Goal: Obtain resource: Download file/media

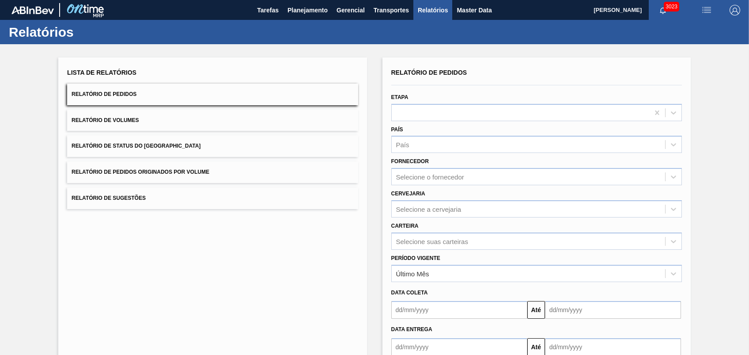
click at [144, 172] on span "Relatório de Pedidos Originados por Volume" at bounding box center [141, 172] width 138 height 6
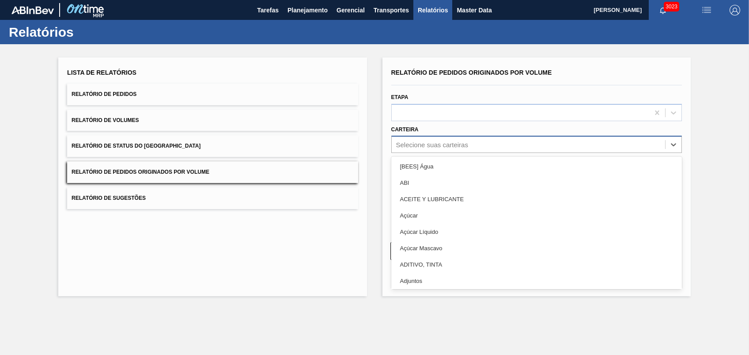
click at [420, 143] on div "Selecione suas carteiras" at bounding box center [432, 145] width 72 height 8
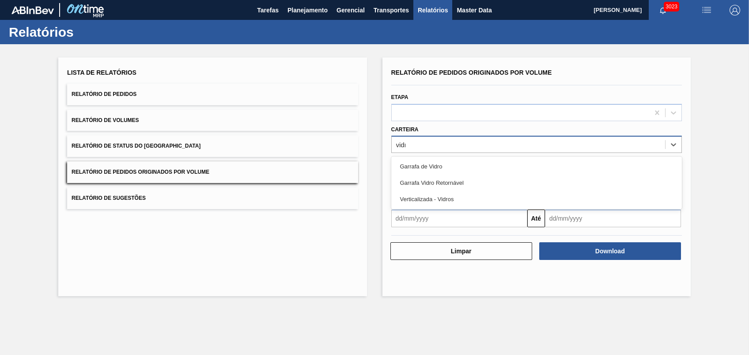
type input "vidro"
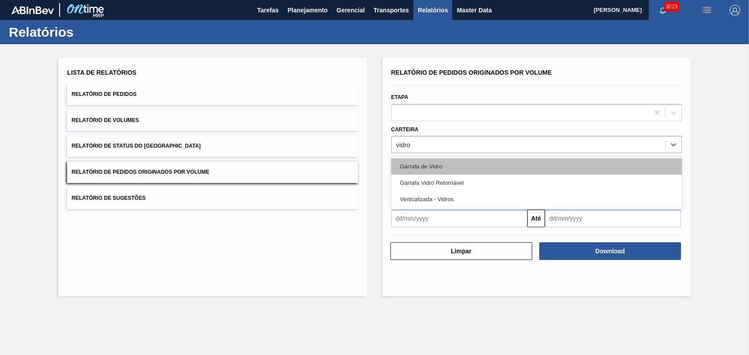
click at [420, 168] on div "Garrafa de Vidro" at bounding box center [536, 166] width 291 height 16
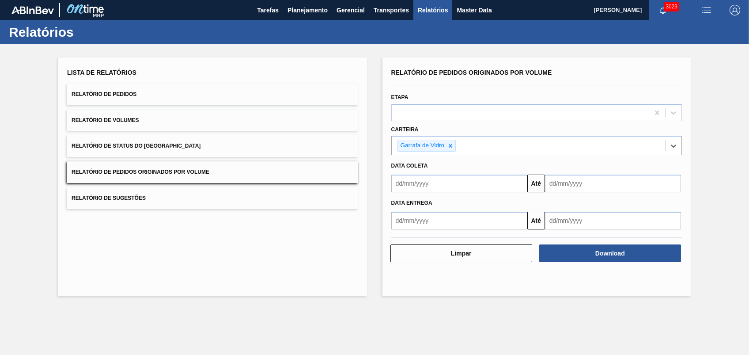
click at [428, 187] on input "text" at bounding box center [459, 183] width 136 height 18
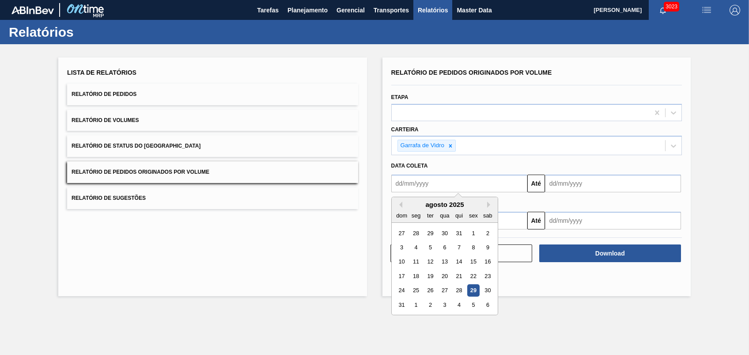
type input "[DATE]"
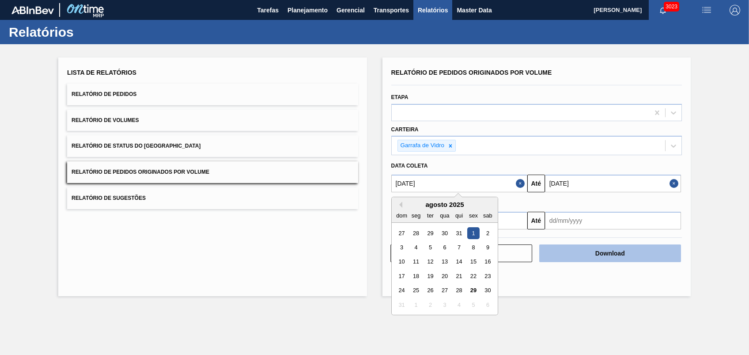
click at [609, 252] on button "Download" at bounding box center [610, 253] width 142 height 18
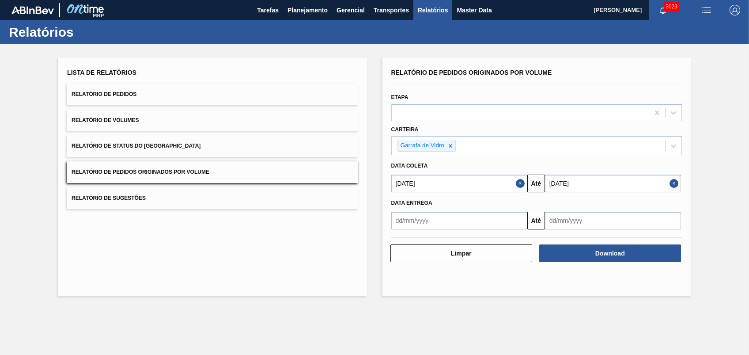
drag, startPoint x: 314, startPoint y: 313, endPoint x: 331, endPoint y: 294, distance: 25.6
click at [314, 312] on main "Tarefas Planejamento Gerencial Transportes Relatórios Master Data [PERSON_NAME]…" at bounding box center [374, 177] width 749 height 355
click at [657, 9] on span "button" at bounding box center [662, 10] width 21 height 7
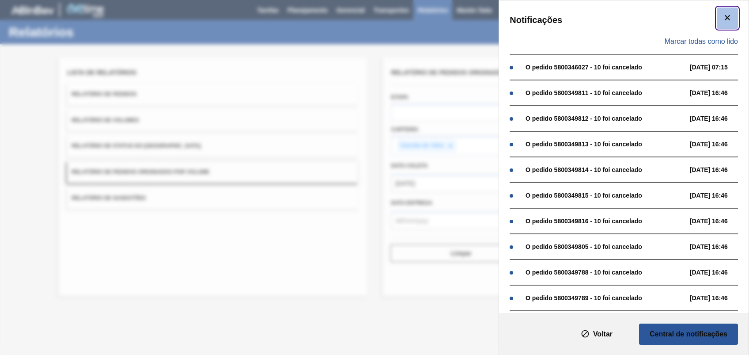
click at [729, 15] on icon "botão de ícone" at bounding box center [727, 17] width 11 height 11
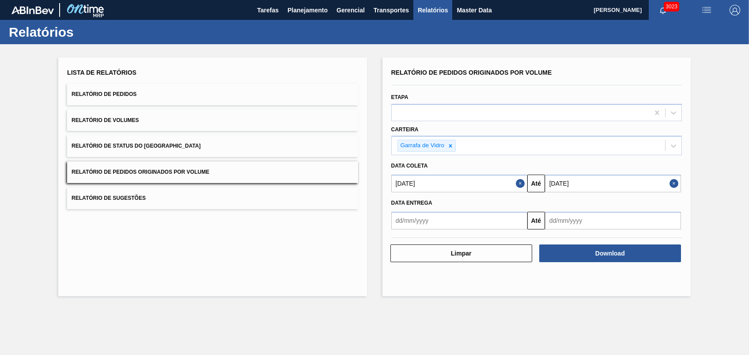
click at [221, 313] on main "Tarefas Planejamento Gerencial Transportes Relatórios Master Data [PERSON_NAME]…" at bounding box center [374, 177] width 749 height 355
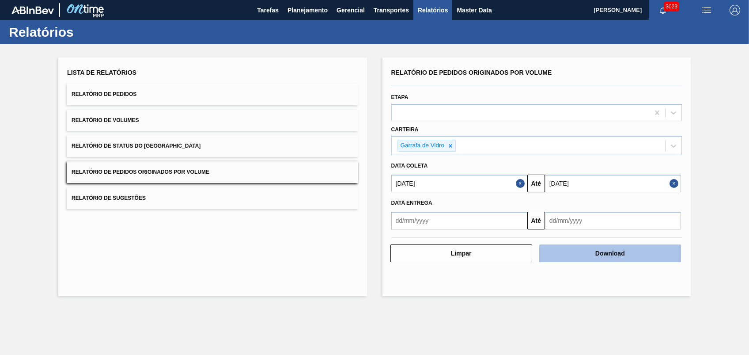
click at [624, 246] on button "Download" at bounding box center [610, 253] width 142 height 18
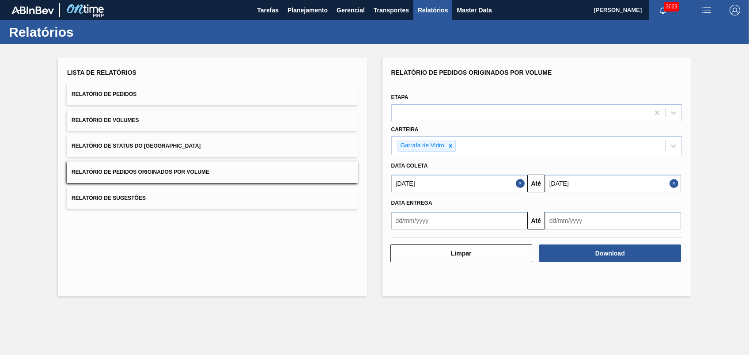
click at [322, 282] on div "Lista de Relatórios Relatório de Pedidos Relatório de Volumes Relatório de Stat…" at bounding box center [212, 176] width 308 height 238
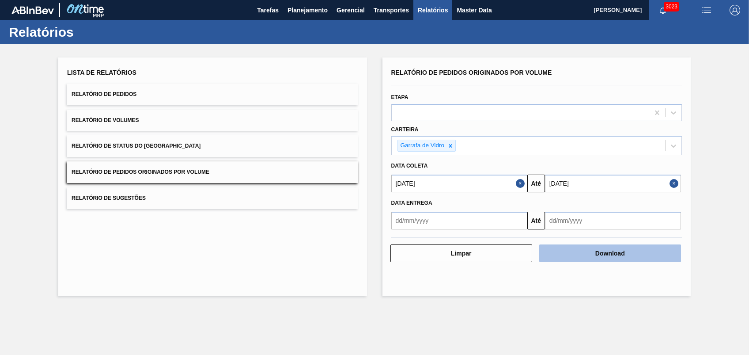
click at [588, 253] on button "Download" at bounding box center [610, 253] width 142 height 18
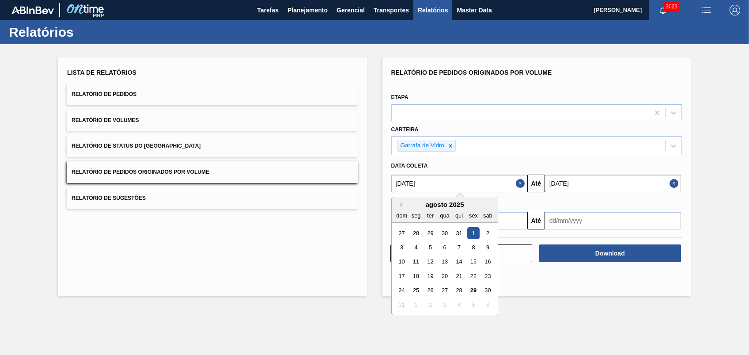
click at [433, 180] on input "[DATE]" at bounding box center [459, 183] width 136 height 18
click at [667, 181] on input "[DATE]" at bounding box center [613, 183] width 136 height 18
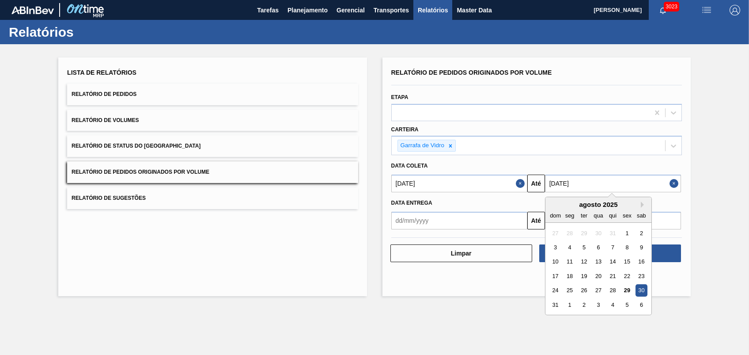
click at [669, 181] on button "Close" at bounding box center [674, 183] width 11 height 18
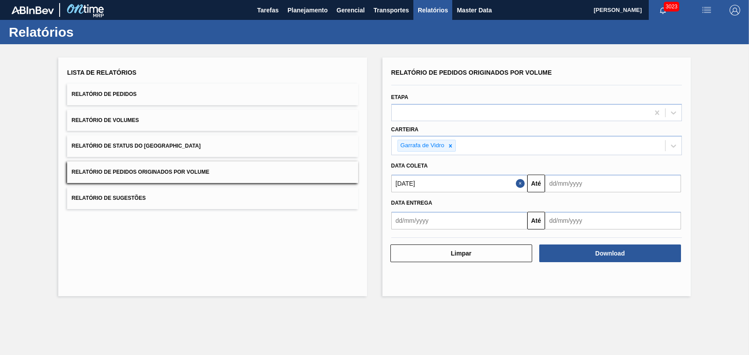
click at [495, 184] on input "[DATE]" at bounding box center [459, 183] width 136 height 18
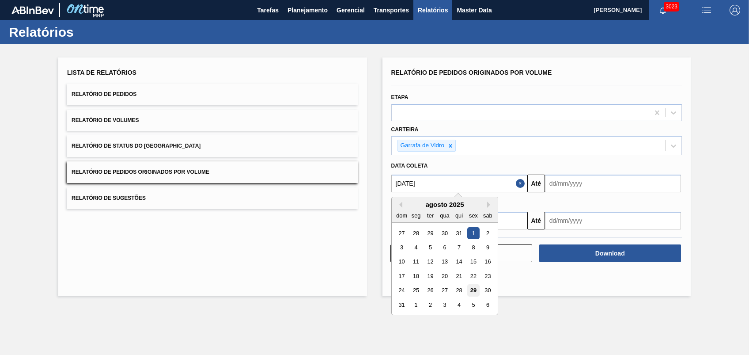
click at [474, 288] on div "29" at bounding box center [473, 290] width 12 height 12
type input "[DATE]"
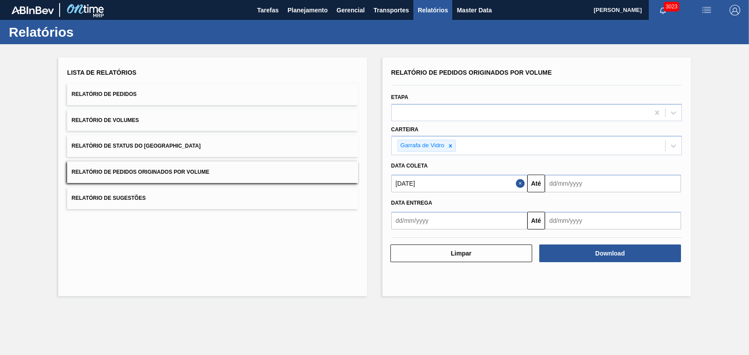
click at [572, 188] on input "text" at bounding box center [613, 183] width 136 height 18
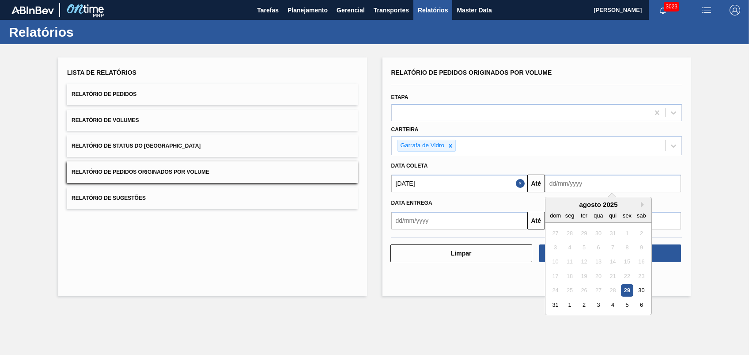
click at [439, 317] on main "Tarefas Planejamento Gerencial Transportes Relatórios Master Data [PERSON_NAME]…" at bounding box center [374, 177] width 749 height 355
click at [594, 180] on input "text" at bounding box center [613, 183] width 136 height 18
click at [643, 205] on button "Next Month" at bounding box center [644, 204] width 6 height 6
click at [642, 205] on button "Next Month" at bounding box center [644, 204] width 6 height 6
click at [551, 207] on button "Previous Month" at bounding box center [553, 204] width 6 height 6
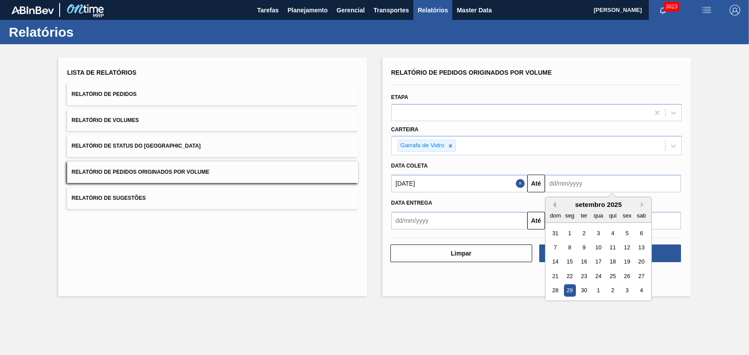
click at [551, 206] on button "Previous Month" at bounding box center [553, 204] width 6 height 6
click at [637, 208] on div "dom seg ter qua qui sex sab" at bounding box center [598, 215] width 106 height 14
click at [641, 205] on button "Next Month" at bounding box center [644, 204] width 6 height 6
click at [597, 246] on div "10" at bounding box center [598, 247] width 12 height 12
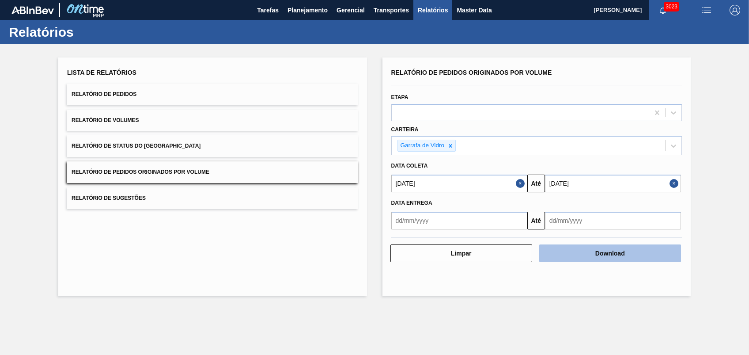
click at [582, 247] on button "Download" at bounding box center [610, 253] width 142 height 18
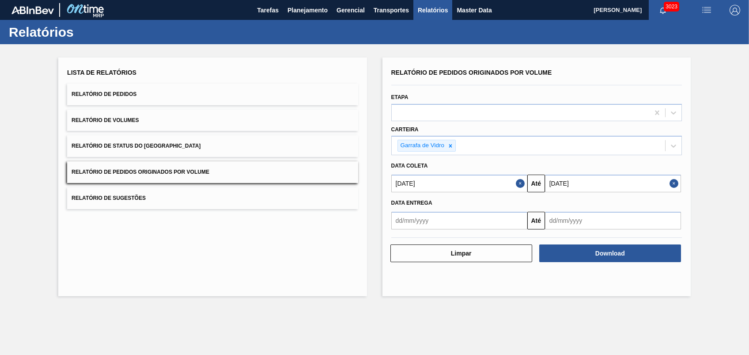
click at [287, 321] on main "Tarefas Planejamento Gerencial Transportes Relatórios Master Data [PERSON_NAME]…" at bounding box center [374, 177] width 749 height 355
drag, startPoint x: 316, startPoint y: 317, endPoint x: 329, endPoint y: 310, distance: 14.6
click at [316, 317] on main "Tarefas Planejamento Gerencial Transportes Relatórios Master Data [PERSON_NAME]…" at bounding box center [374, 177] width 749 height 355
click at [625, 185] on input "[DATE]" at bounding box center [613, 183] width 136 height 18
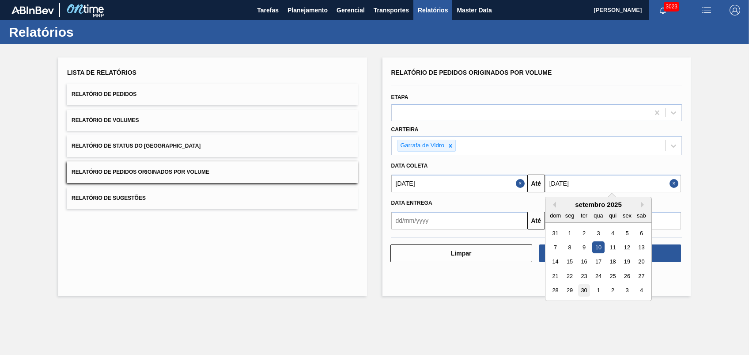
click at [584, 285] on div "30" at bounding box center [584, 290] width 12 height 12
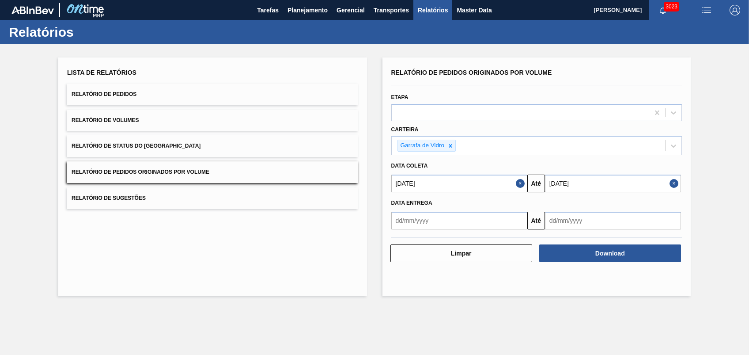
type input "[DATE]"
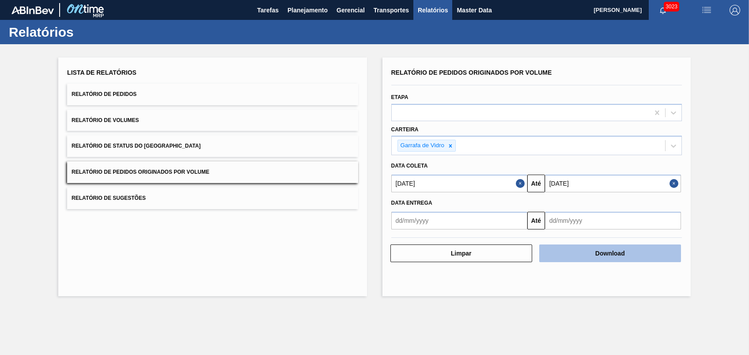
click at [592, 253] on button "Download" at bounding box center [610, 253] width 142 height 18
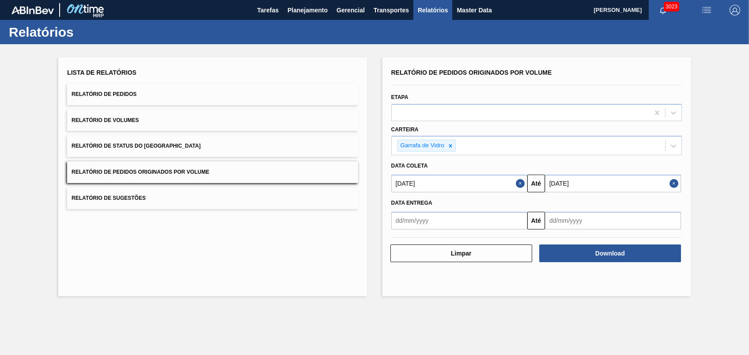
click at [325, 292] on div "Lista de Relatórios Relatório de Pedidos Relatório de Volumes Relatório de Stat…" at bounding box center [212, 176] width 308 height 238
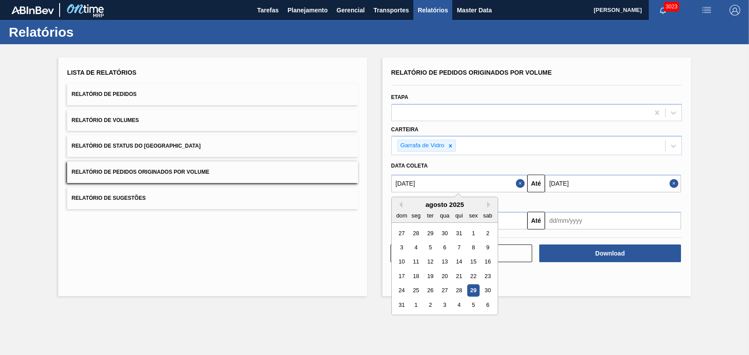
drag, startPoint x: 509, startPoint y: 185, endPoint x: 516, endPoint y: 185, distance: 7.1
click at [510, 185] on input "[DATE]" at bounding box center [459, 183] width 136 height 18
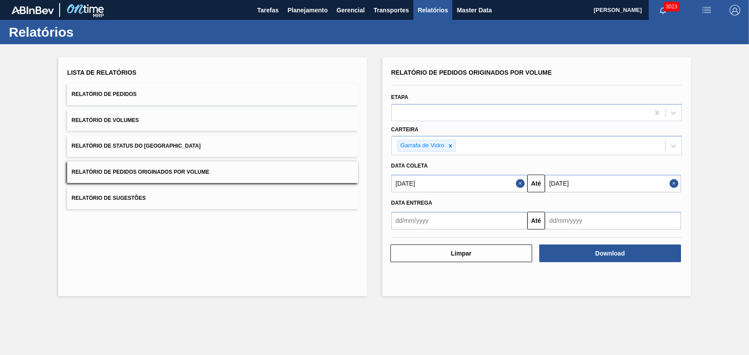
click at [519, 184] on button "Close" at bounding box center [521, 183] width 11 height 18
click at [670, 185] on button "Close" at bounding box center [674, 183] width 11 height 18
click at [467, 179] on input "text" at bounding box center [459, 183] width 136 height 18
click at [364, 198] on div "Lista de Relatórios Relatório de Pedidos Relatório de Volumes Relatório de Stat…" at bounding box center [212, 176] width 308 height 238
click at [430, 183] on input "text" at bounding box center [459, 183] width 136 height 18
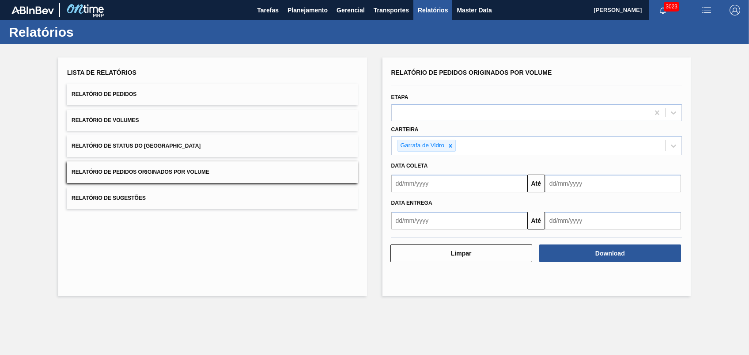
click at [430, 183] on input "text" at bounding box center [459, 183] width 136 height 18
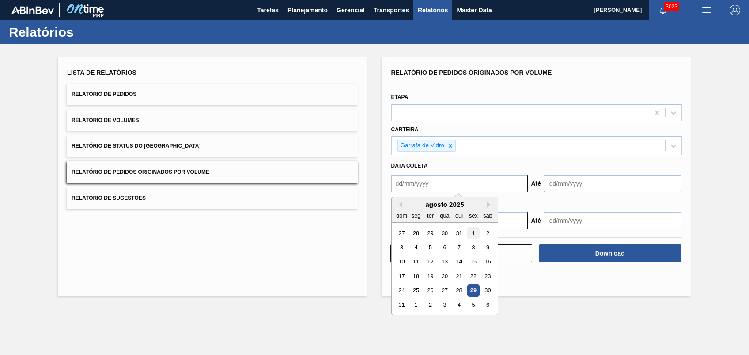
click at [472, 233] on div "1" at bounding box center [473, 233] width 12 height 12
type input "[DATE]"
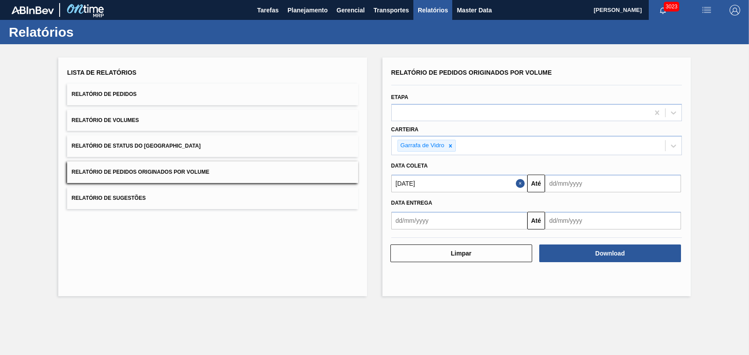
click at [558, 185] on input "text" at bounding box center [613, 183] width 136 height 18
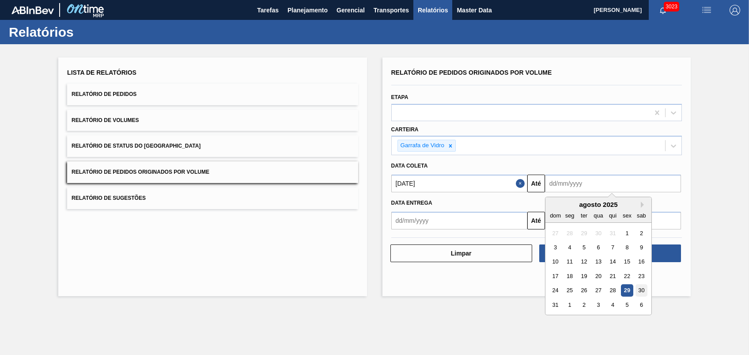
click at [640, 289] on div "30" at bounding box center [641, 290] width 12 height 12
type input "[DATE]"
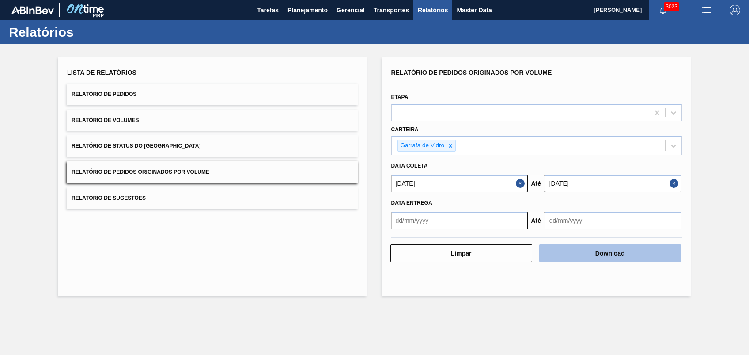
click at [609, 249] on button "Download" at bounding box center [610, 253] width 142 height 18
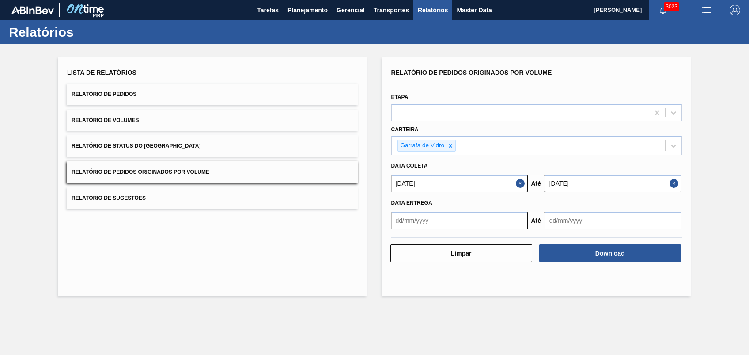
click at [305, 283] on div "Lista de Relatórios Relatório de Pedidos Relatório de Volumes Relatório de Stat…" at bounding box center [212, 176] width 308 height 238
